Goal: Information Seeking & Learning: Learn about a topic

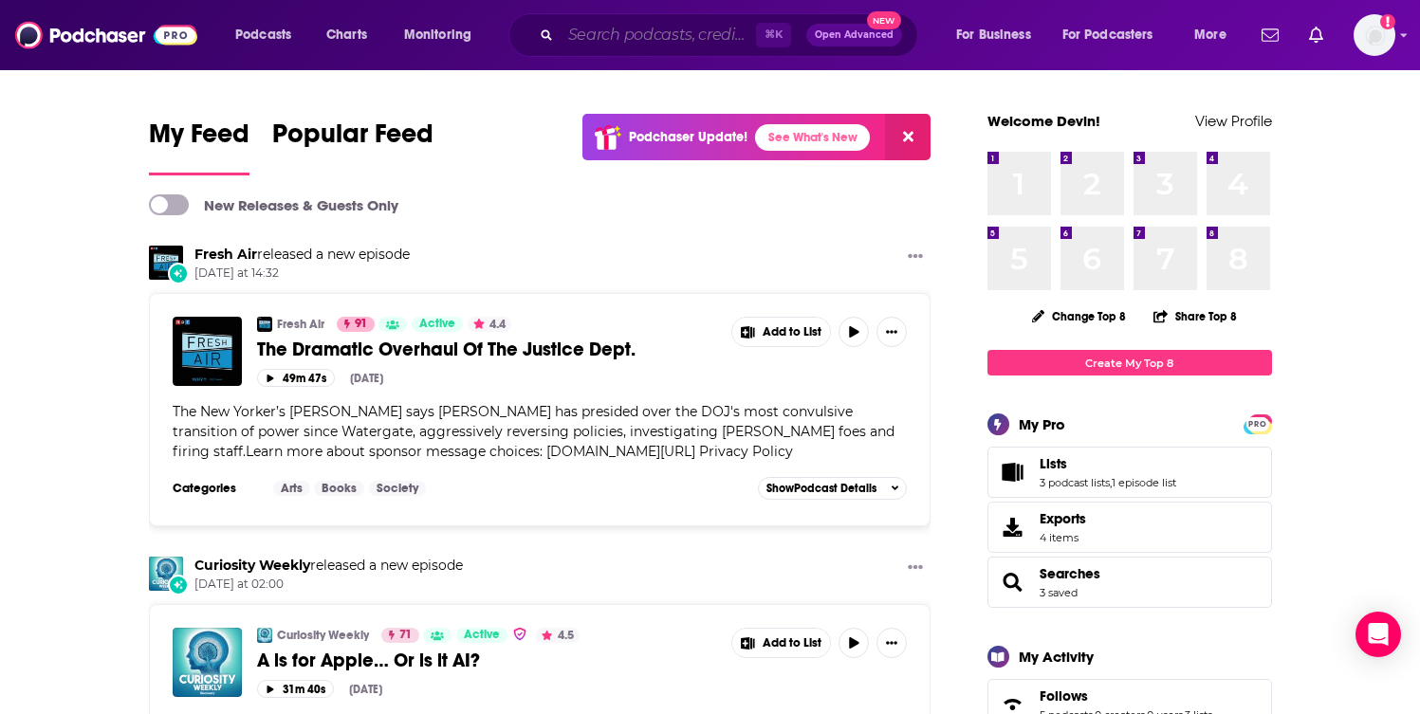
click at [648, 40] on input "Search podcasts, credits, & more..." at bounding box center [658, 35] width 195 height 30
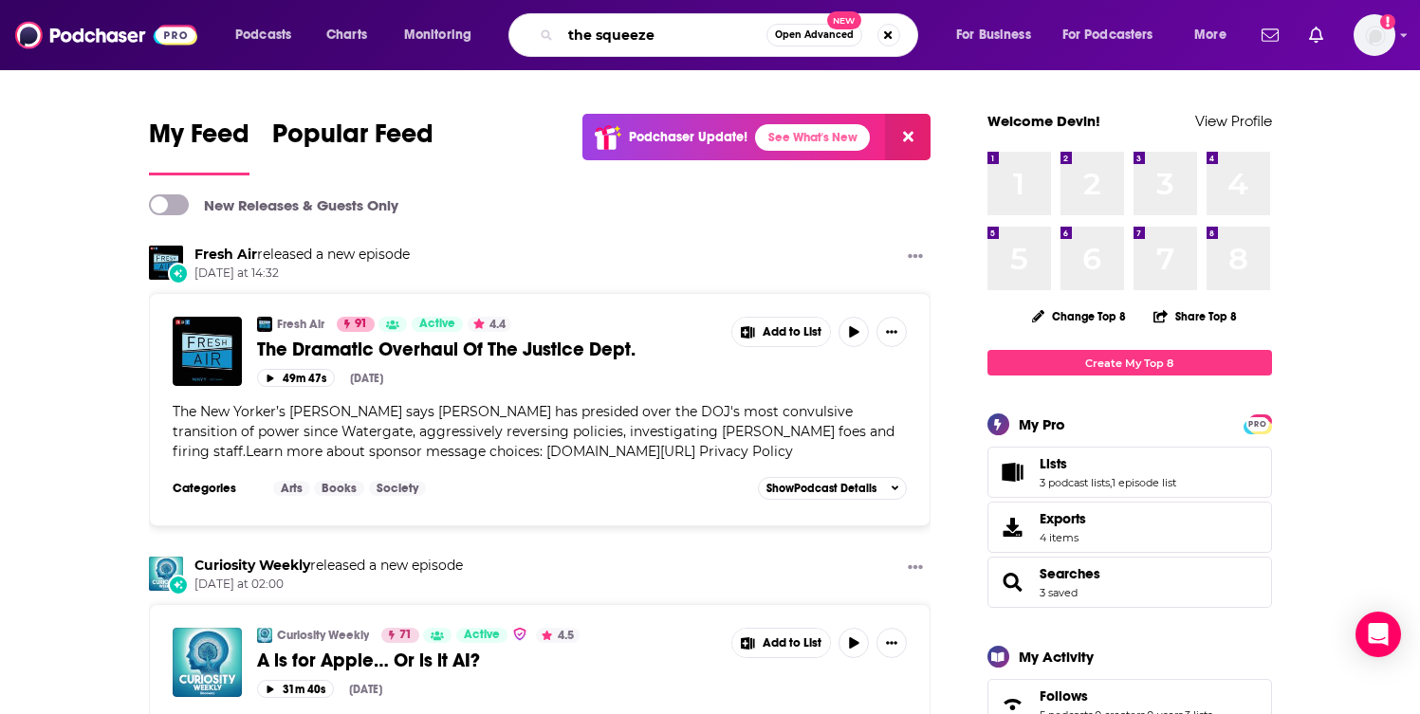
type input "the squeeze"
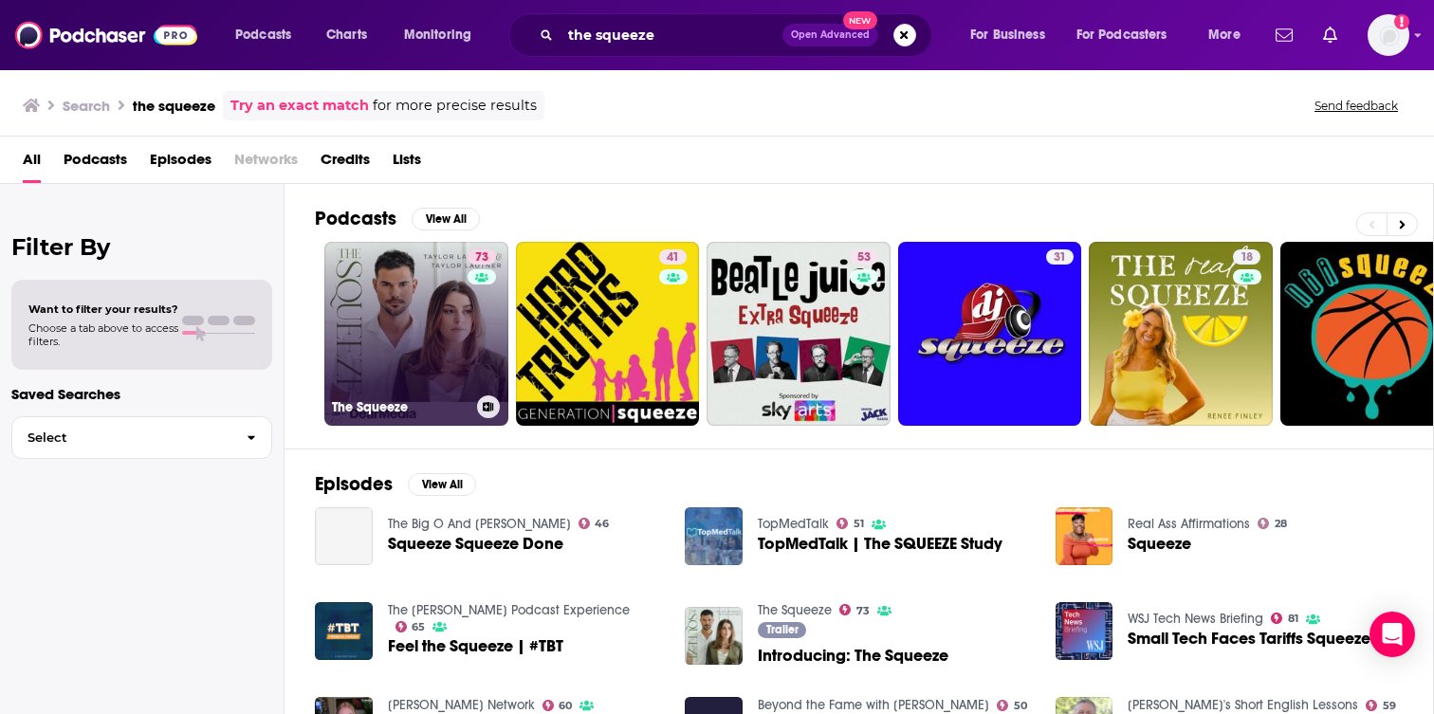
click at [385, 331] on link "73 The Squeeze" at bounding box center [416, 334] width 184 height 184
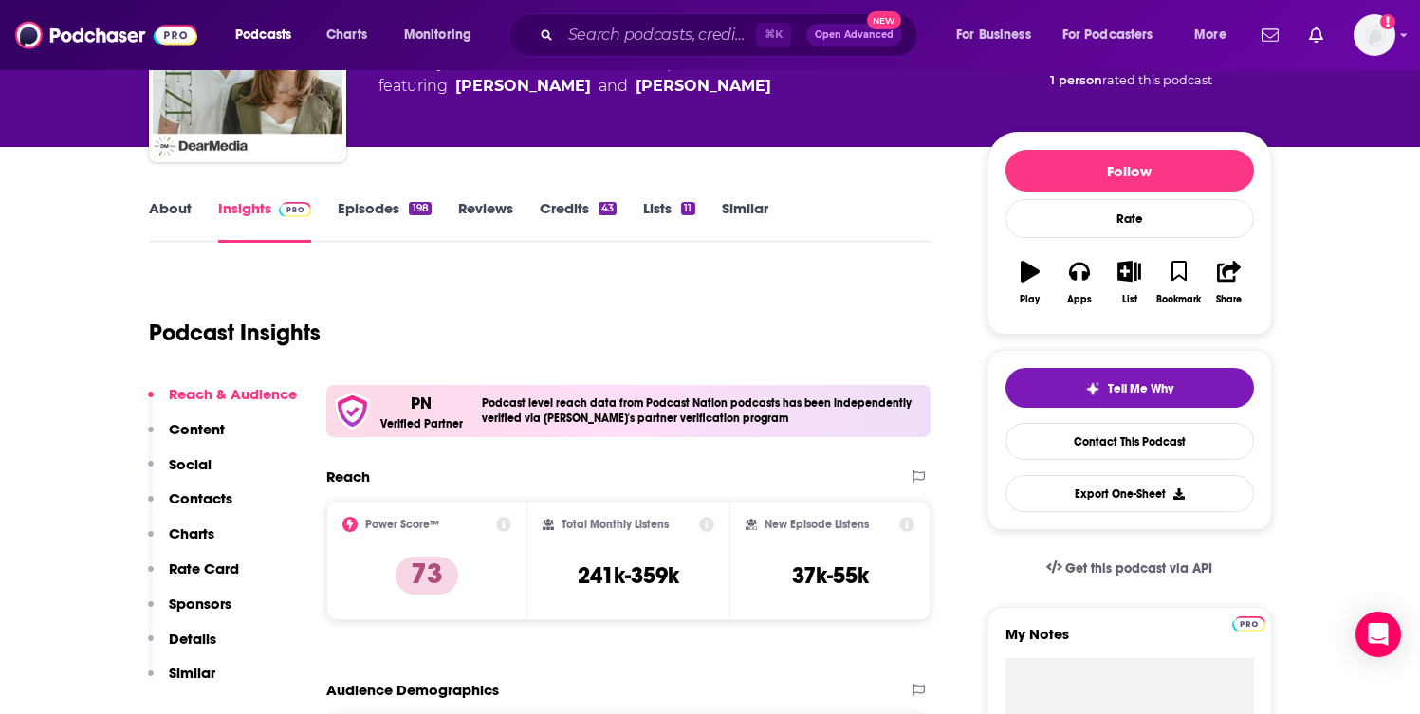
scroll to position [163, 0]
